Goal: Task Accomplishment & Management: Use online tool/utility

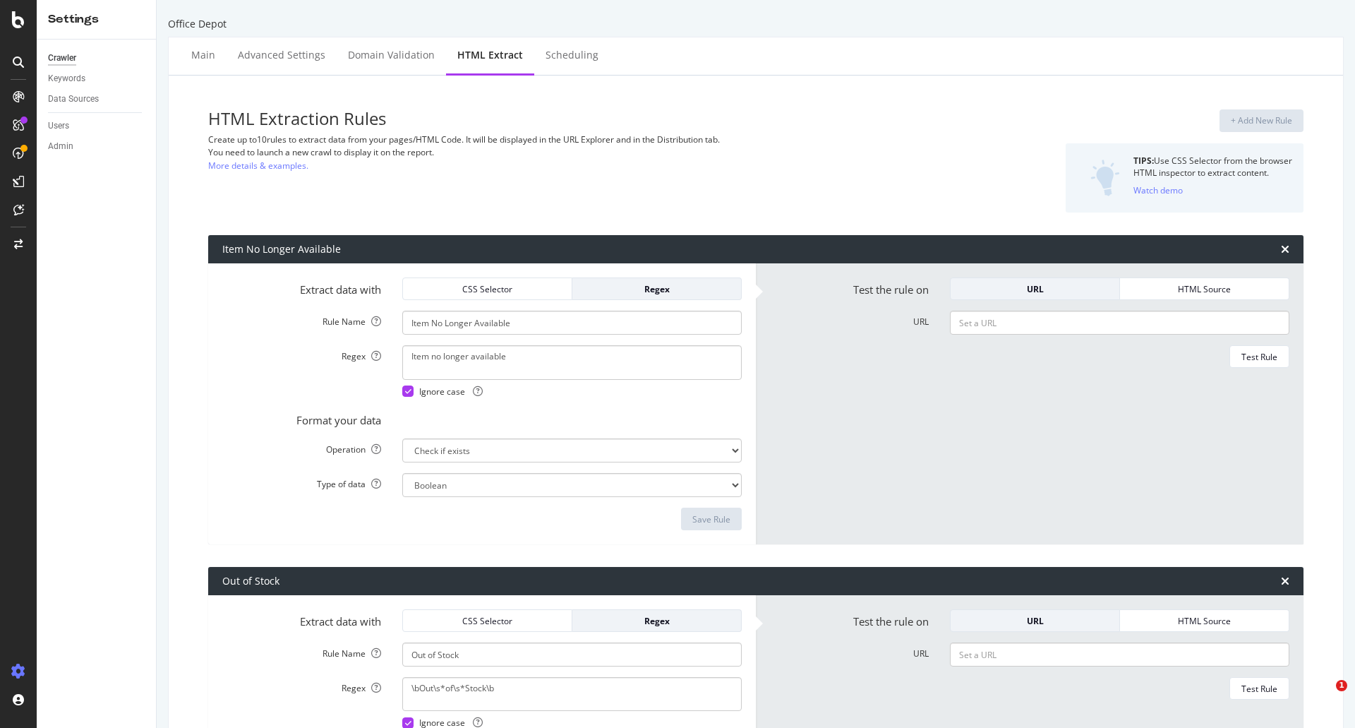
select select "exist"
select select "i"
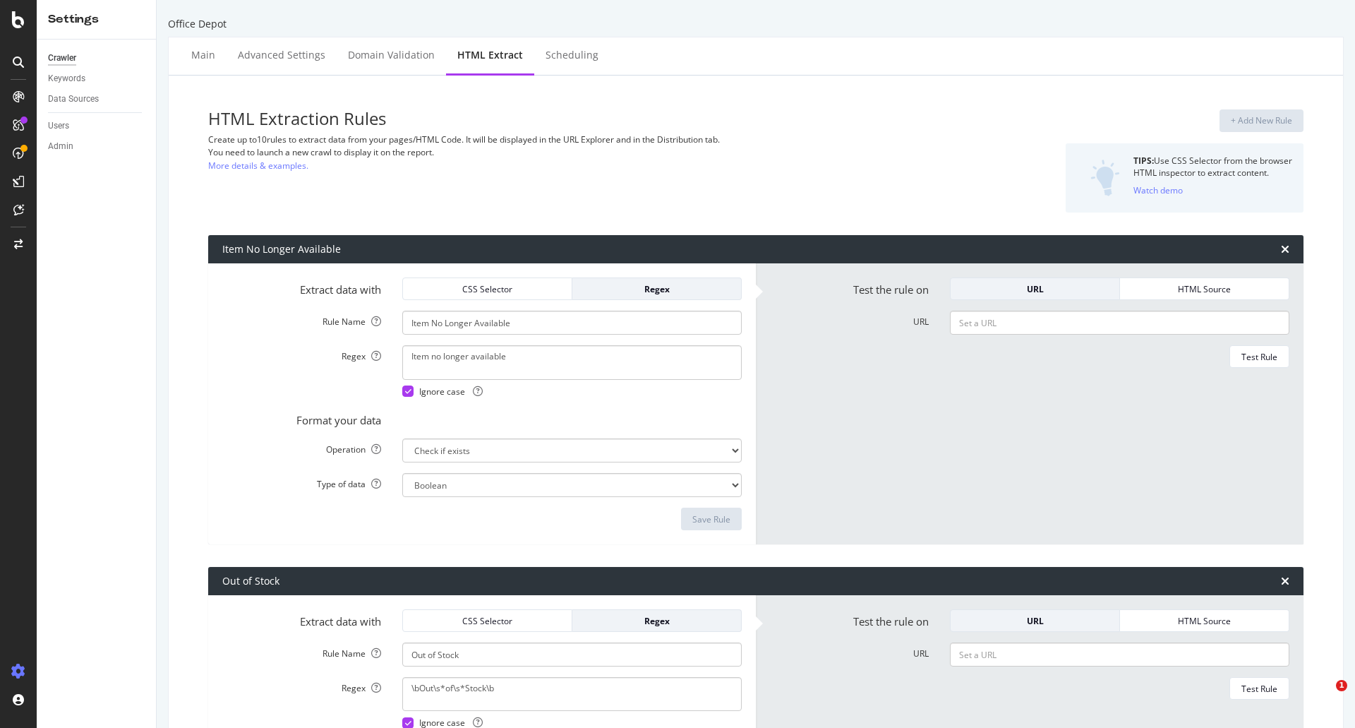
select select "exist"
select select "list"
select select "count"
select select "exist"
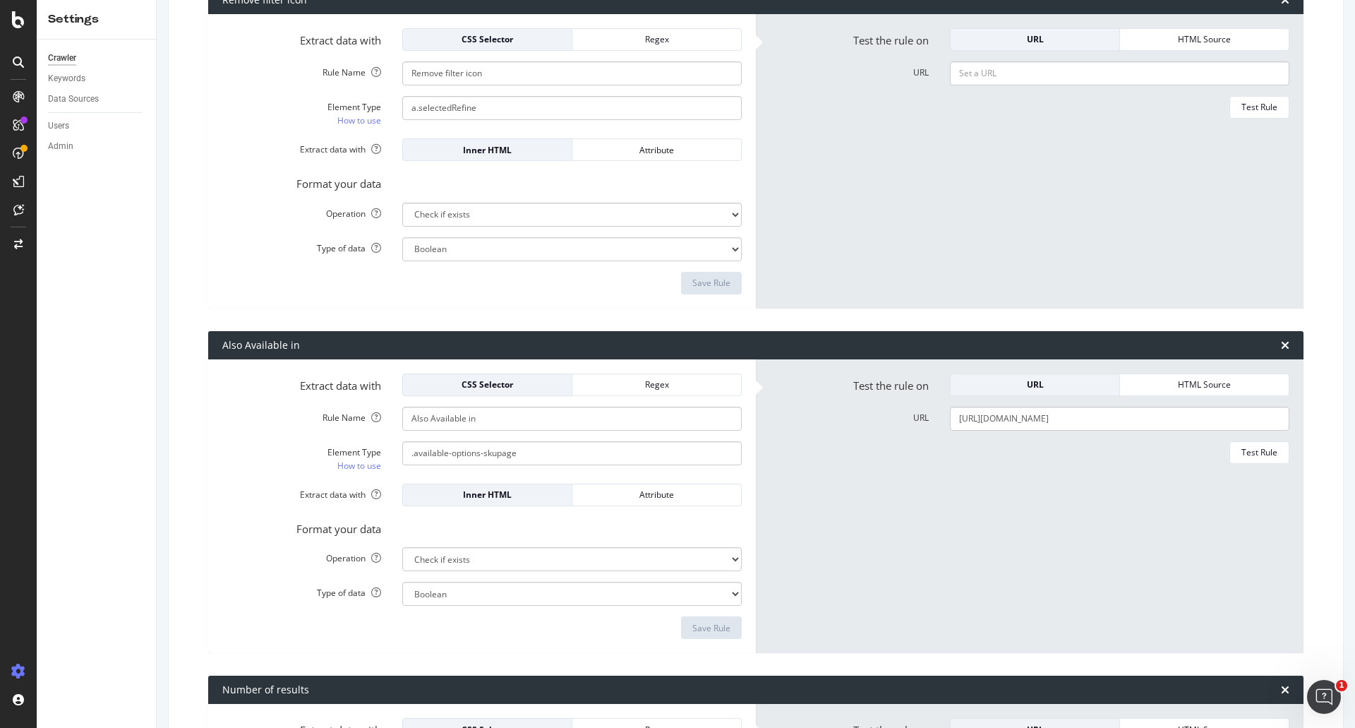
scroll to position [918, 0]
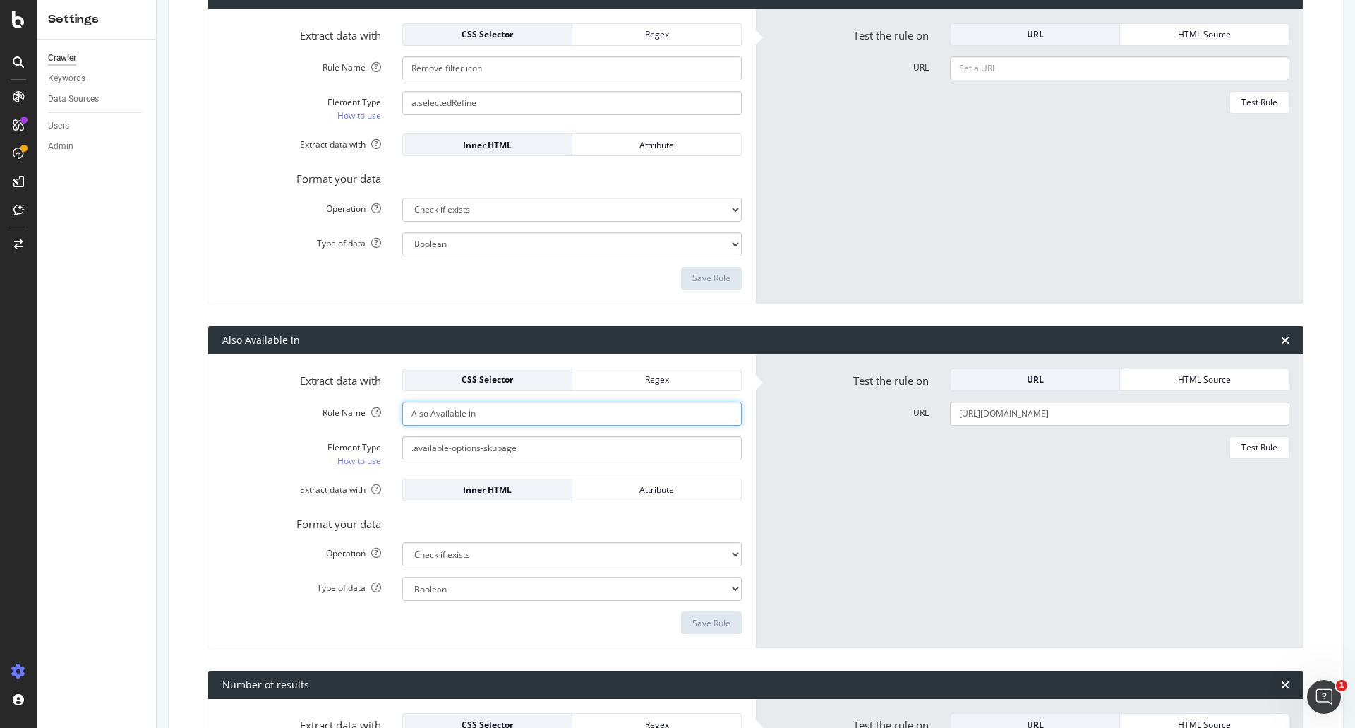
click at [475, 405] on input "Also Available in" at bounding box center [572, 414] width 340 height 24
